Goal: Download file/media

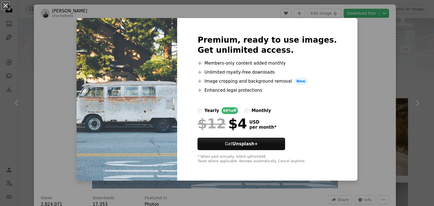
scroll to position [151, 0]
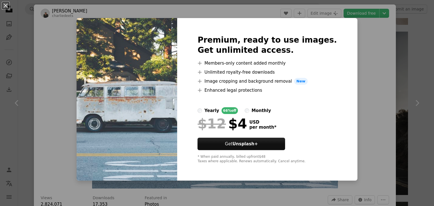
click at [374, 115] on div "An X shape Premium, ready to use images. Get unlimited access. A plus sign Memb…" at bounding box center [217, 103] width 434 height 206
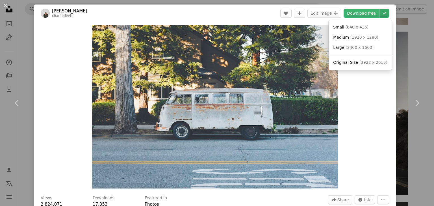
click at [382, 17] on button "Chevron down" at bounding box center [385, 13] width 10 height 9
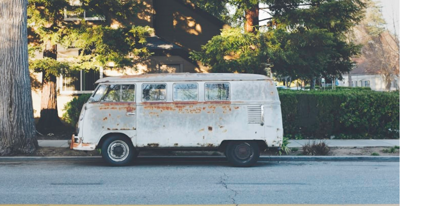
scroll to position [151, 0]
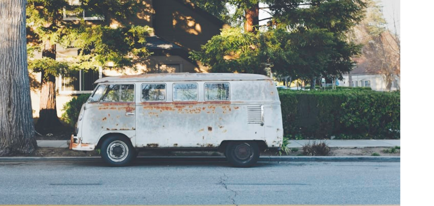
drag, startPoint x: 261, startPoint y: 107, endPoint x: 322, endPoint y: 74, distance: 69.2
click at [322, 74] on img "Zoom in on this image" at bounding box center [215, 107] width 246 height 164
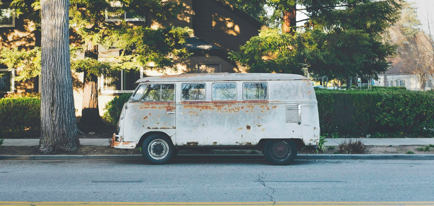
click at [371, 47] on img "Zoom out on this image" at bounding box center [217, 106] width 435 height 290
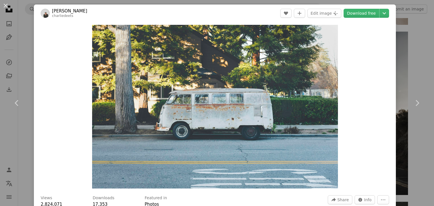
click at [423, 23] on div "An X shape Chevron left Chevron right [PERSON_NAME] charliedeets A heart A plus…" at bounding box center [217, 103] width 434 height 206
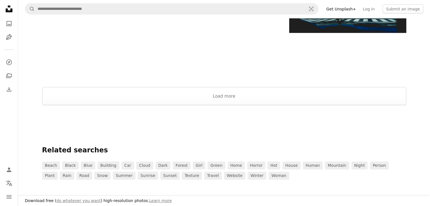
scroll to position [1143, 0]
drag, startPoint x: 318, startPoint y: 112, endPoint x: 321, endPoint y: 79, distance: 32.4
click at [318, 96] on button "Load more" at bounding box center [224, 97] width 364 height 18
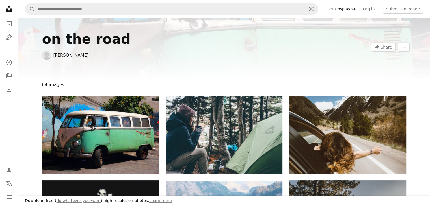
scroll to position [0, 0]
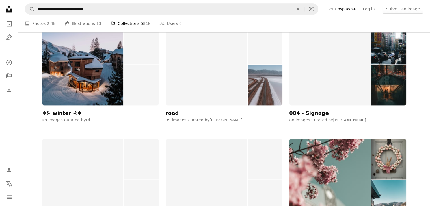
scroll to position [5082, 0]
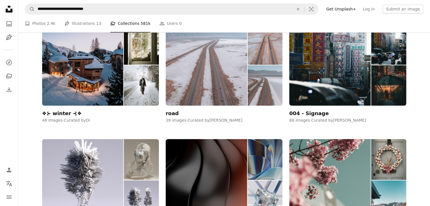
click at [173, 116] on div "road" at bounding box center [172, 113] width 13 height 7
